Goal: Transaction & Acquisition: Purchase product/service

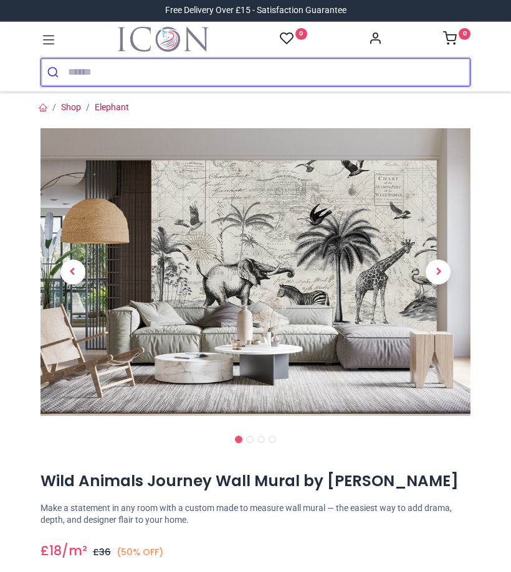
click at [80, 76] on input "search" at bounding box center [269, 72] width 402 height 27
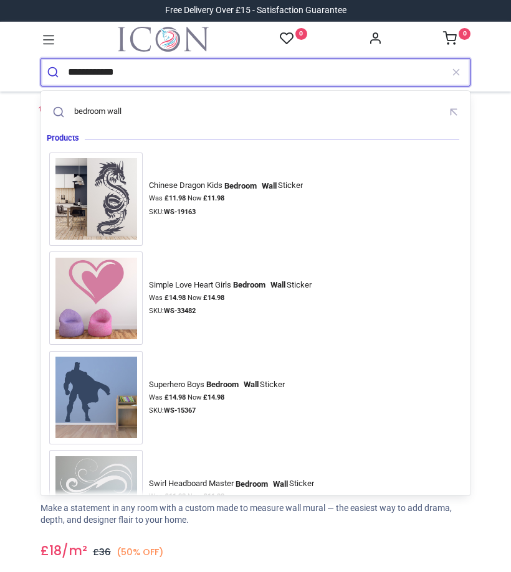
type input "**********"
click at [54, 72] on button "submit" at bounding box center [54, 72] width 27 height 27
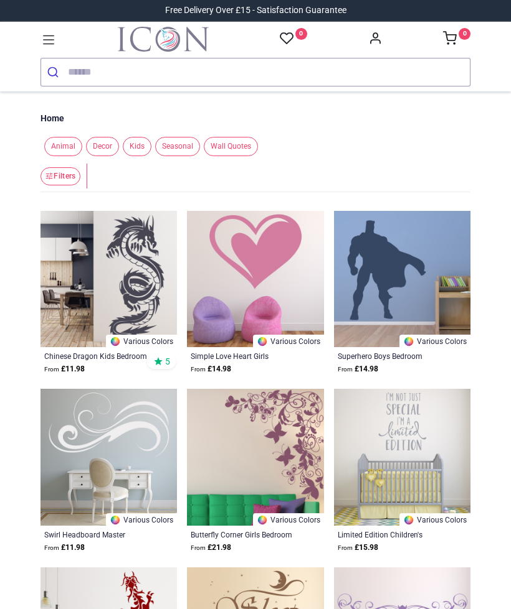
click at [237, 148] on span "Wall Quotes" at bounding box center [231, 146] width 54 height 19
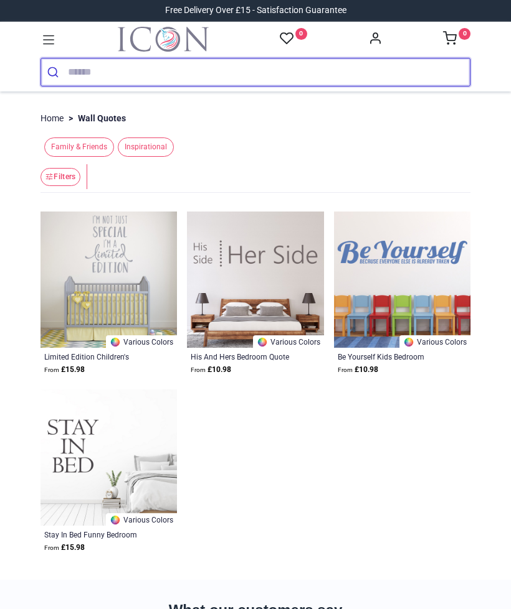
click at [75, 73] on input "search" at bounding box center [269, 72] width 402 height 27
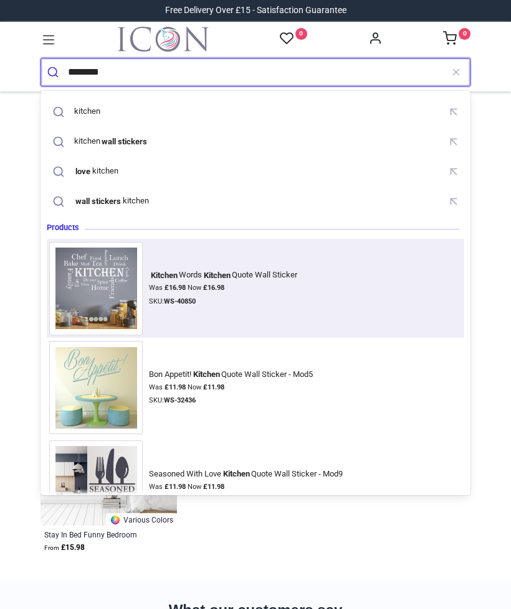
click at [404, 310] on link "Kitchen Words Kitchen Quote Wall Sticker Was £ 16.98 Now £ 16.98 SKU: WS-40850" at bounding box center [255, 288] width 412 height 93
type input "*******"
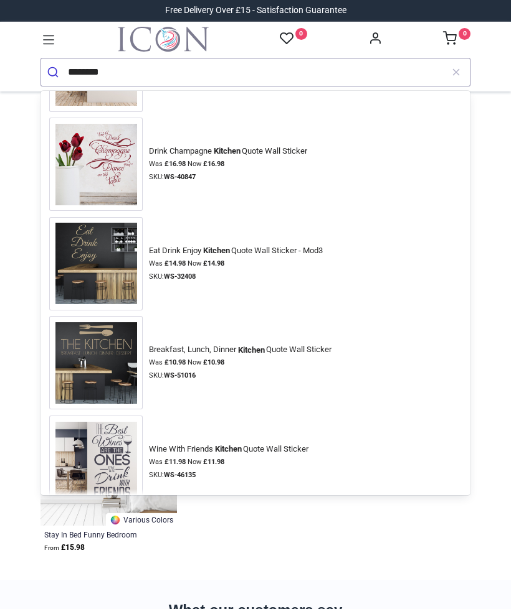
scroll to position [721, 0]
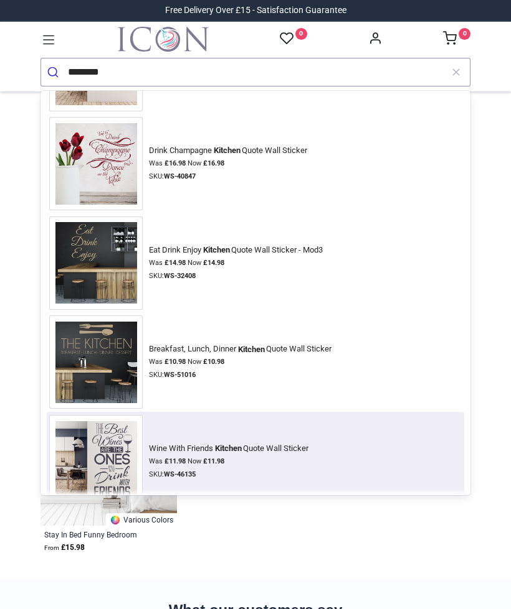
click at [418, 438] on link "Wine With Friends Kitchen Quote Wall Sticker Was £ 11.98 Now £ 11.98 SKU: WS-46…" at bounding box center [255, 461] width 412 height 93
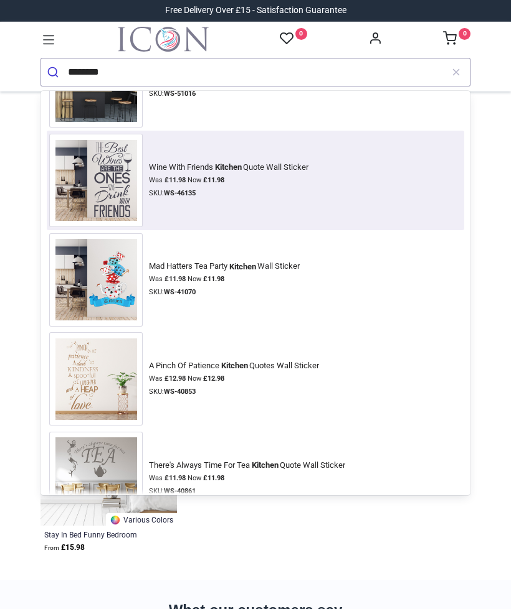
click at [100, 467] on img at bounding box center [95, 478] width 93 height 93
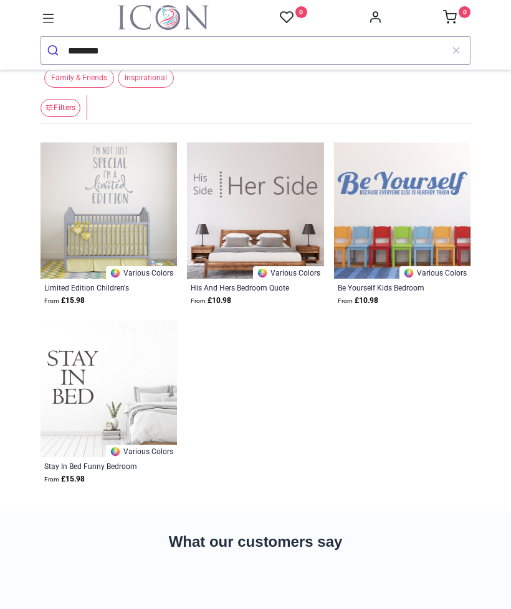
scroll to position [46, 0]
